Goal: Task Accomplishment & Management: Manage account settings

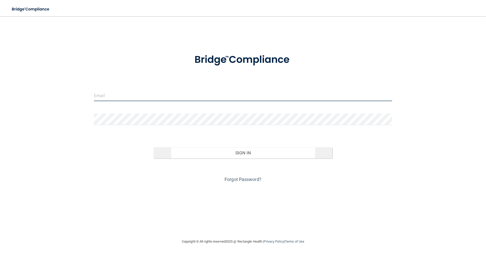
type input "[PERSON_NAME][EMAIL_ADDRESS][DOMAIN_NAME]"
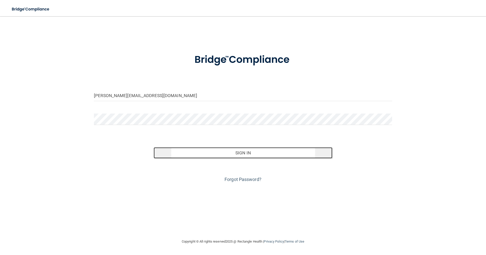
click at [198, 151] on button "Sign In" at bounding box center [243, 152] width 179 height 11
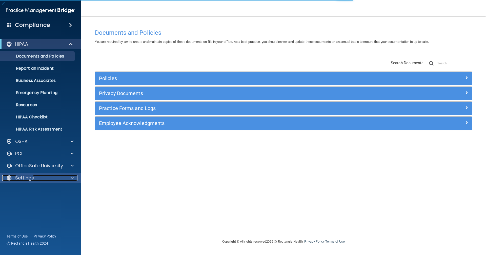
click at [42, 179] on div "Settings" at bounding box center [33, 178] width 63 height 6
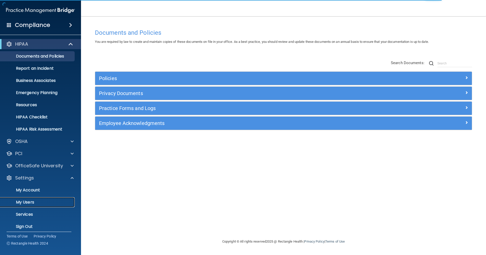
click at [29, 201] on p "My Users" at bounding box center [37, 201] width 69 height 5
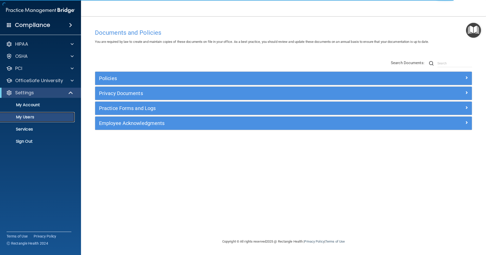
select select "20"
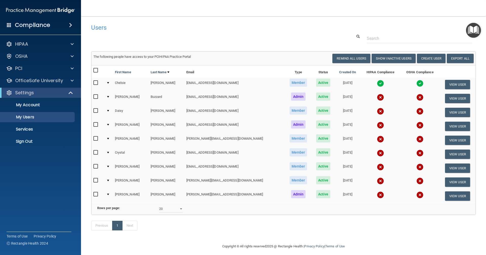
click at [94, 152] on input "checkbox" at bounding box center [96, 152] width 6 height 4
checkbox input "true"
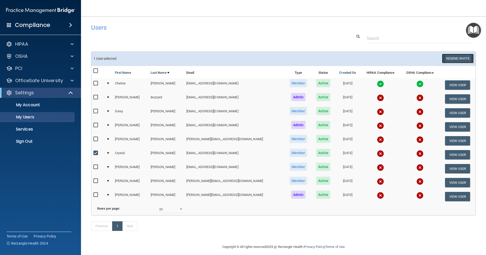
click at [444, 60] on button "Resend Invite" at bounding box center [458, 58] width 32 height 9
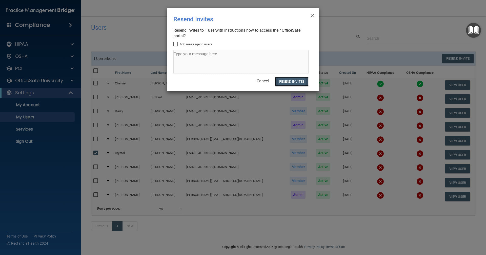
click at [284, 81] on button "Resend Invites" at bounding box center [292, 81] width 34 height 9
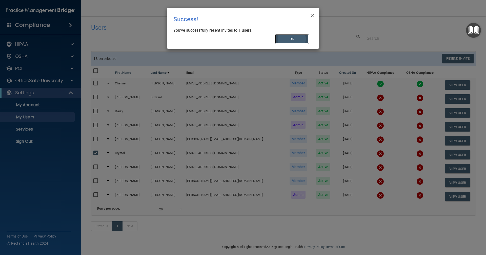
click at [290, 36] on button "OK" at bounding box center [292, 38] width 34 height 9
